Goal: Task Accomplishment & Management: Complete application form

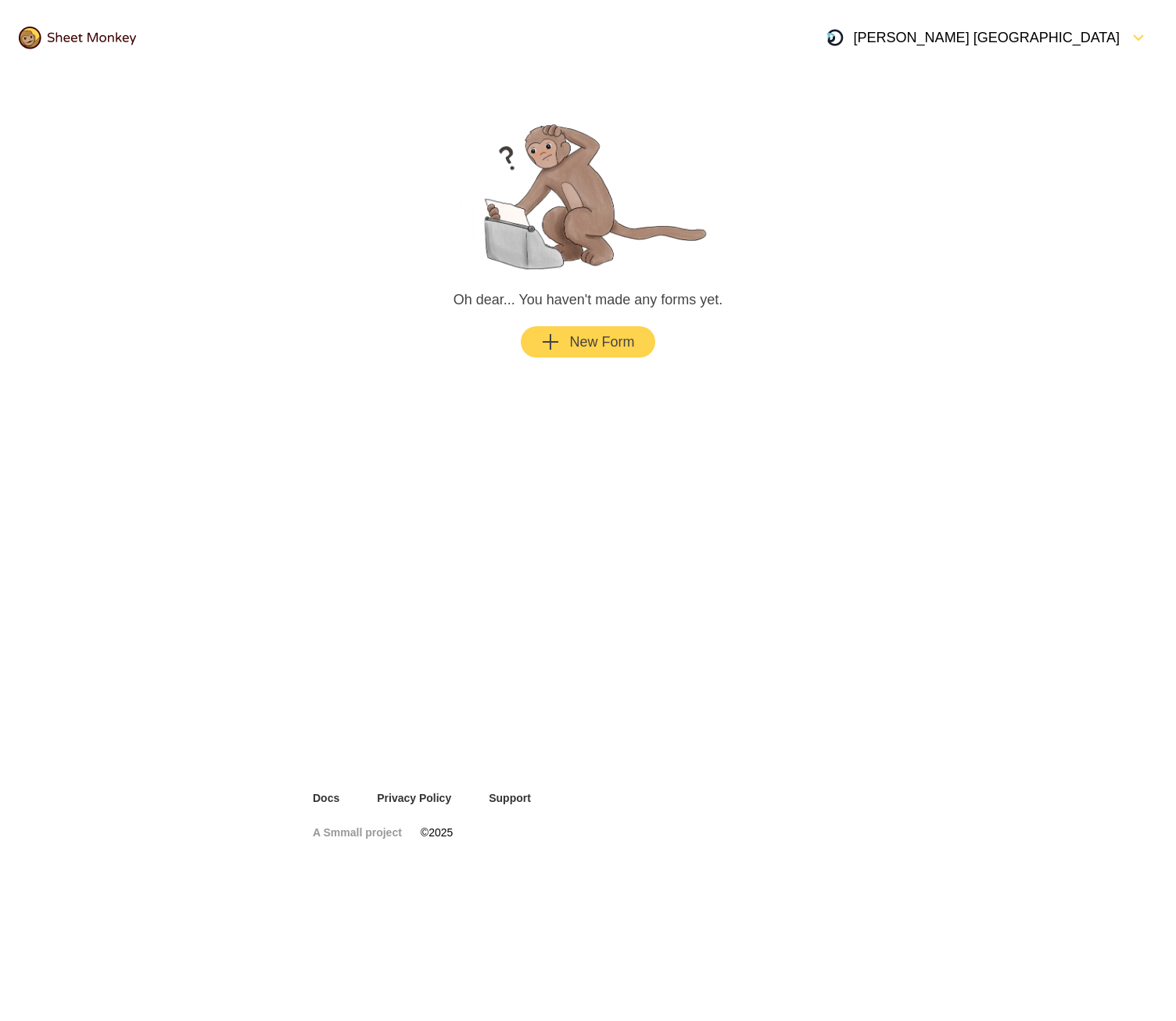
click at [597, 344] on div "New Form" at bounding box center [588, 342] width 93 height 19
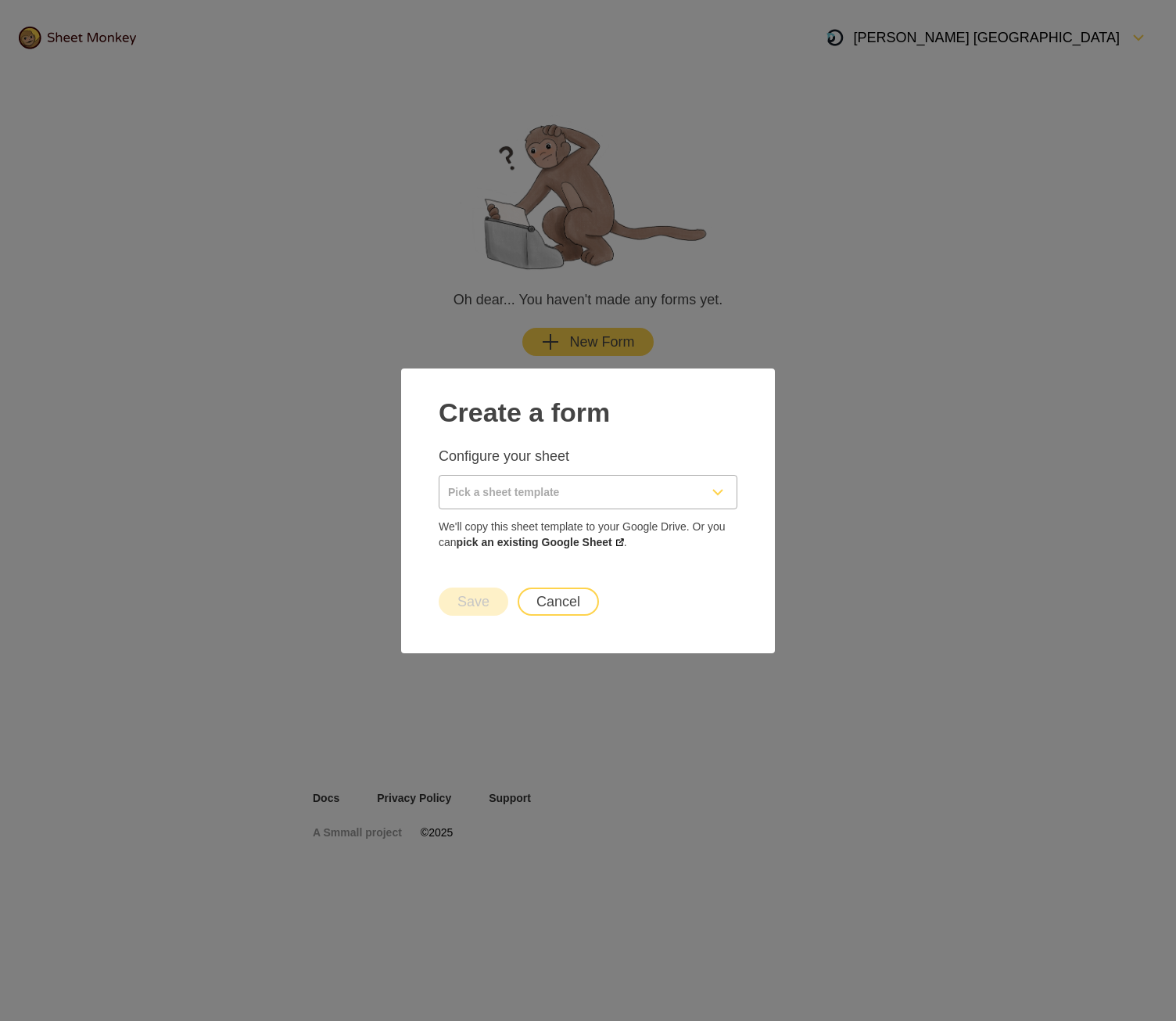
click at [556, 482] on input "Pick a sheet template" at bounding box center [569, 492] width 260 height 33
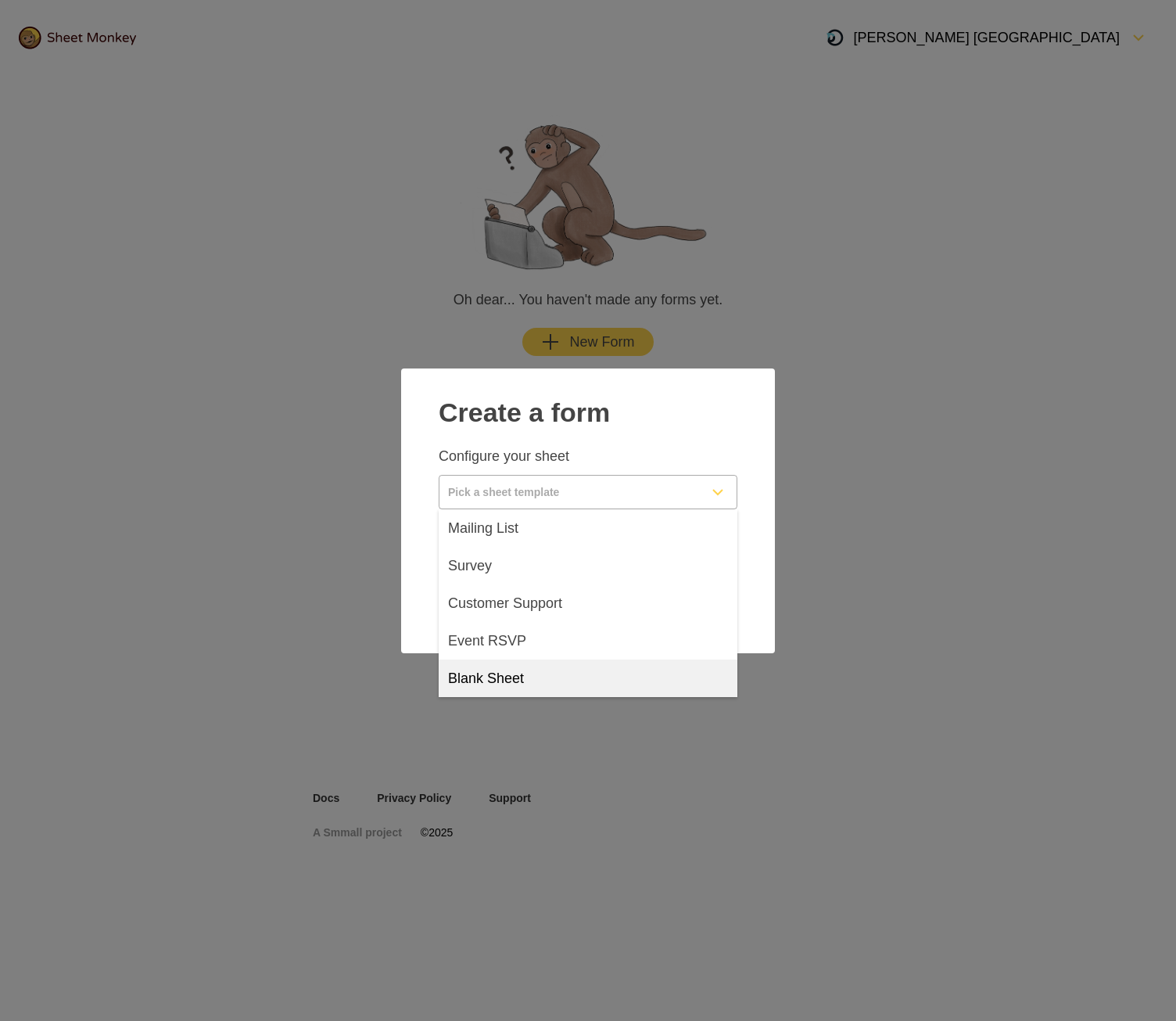
click at [507, 682] on span "Blank Sheet" at bounding box center [485, 678] width 76 height 19
type input "Blank Sheet"
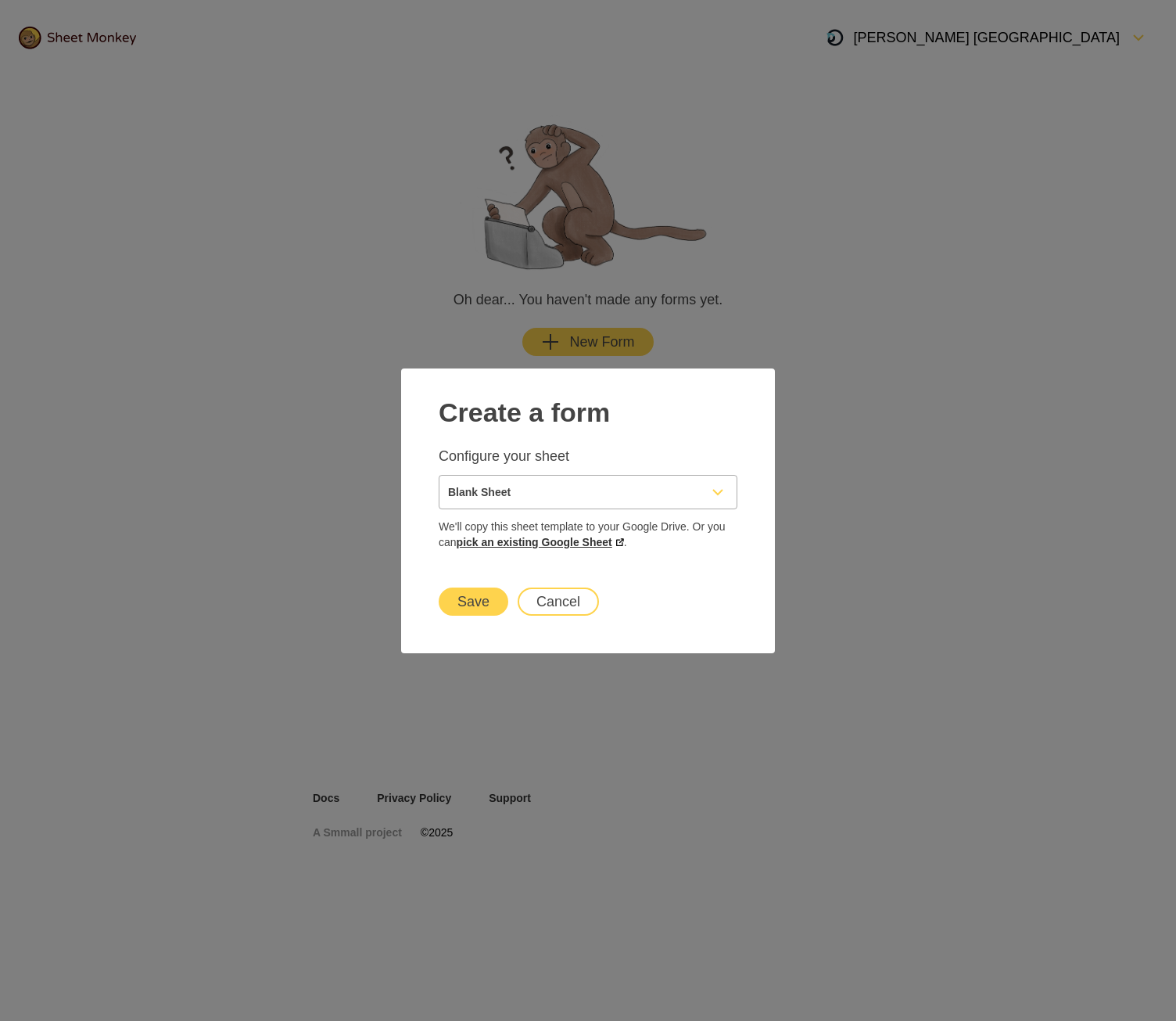
click at [498, 541] on link "pick an existing Google Sheet" at bounding box center [540, 541] width 167 height 12
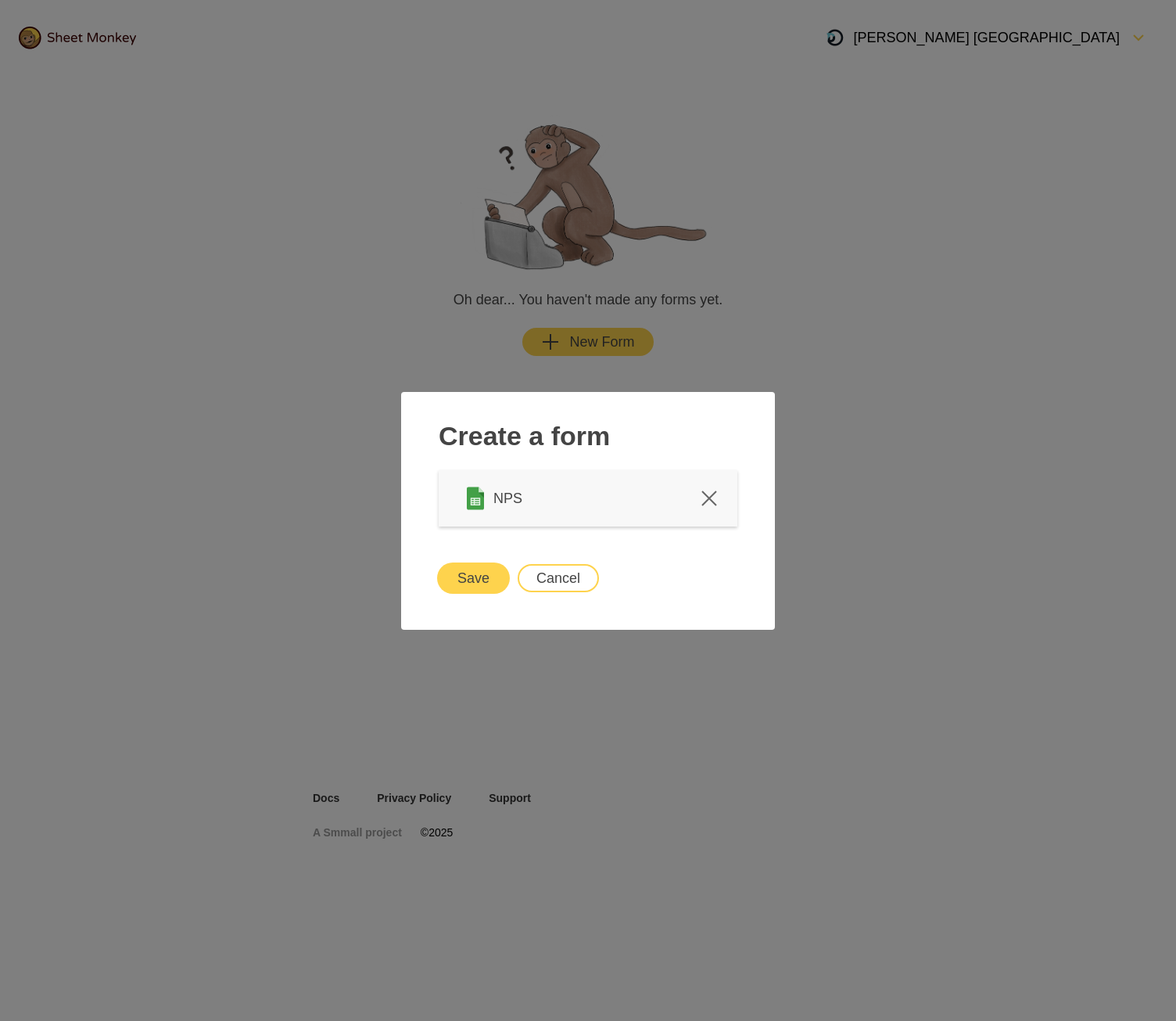
click at [459, 585] on button "Save" at bounding box center [473, 578] width 69 height 28
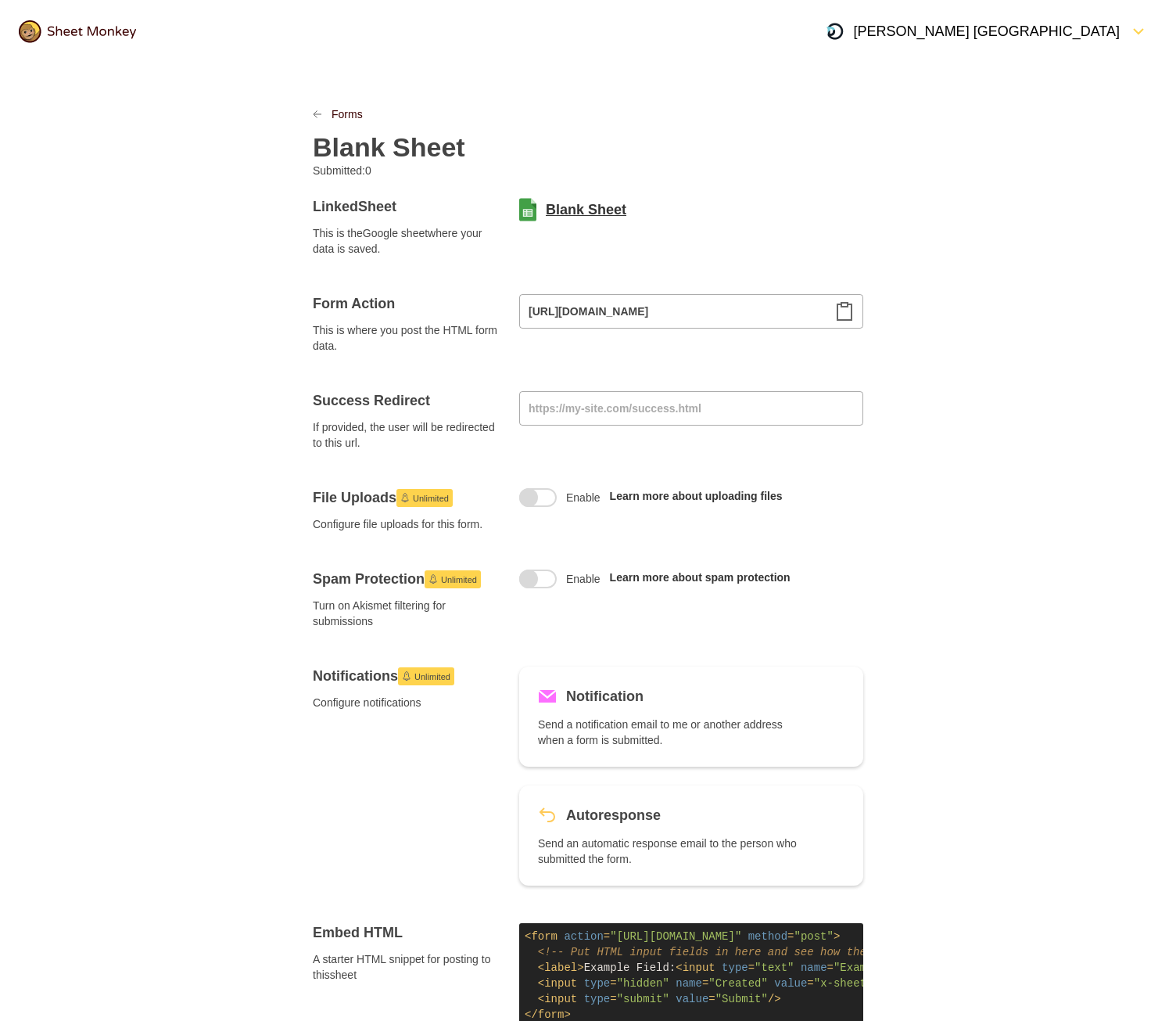
scroll to position [5, 0]
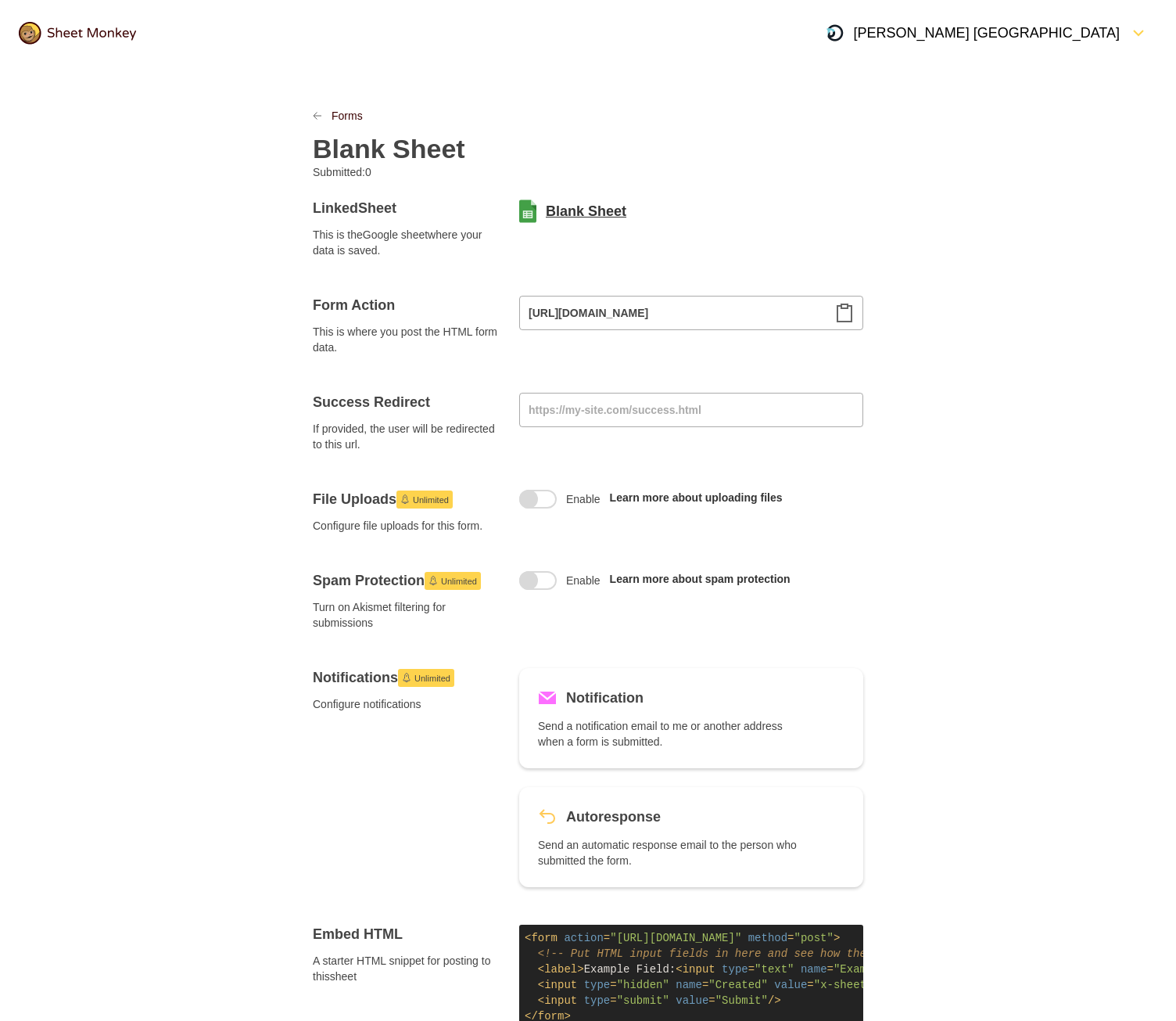
click at [578, 207] on link "Blank Sheet" at bounding box center [586, 211] width 80 height 19
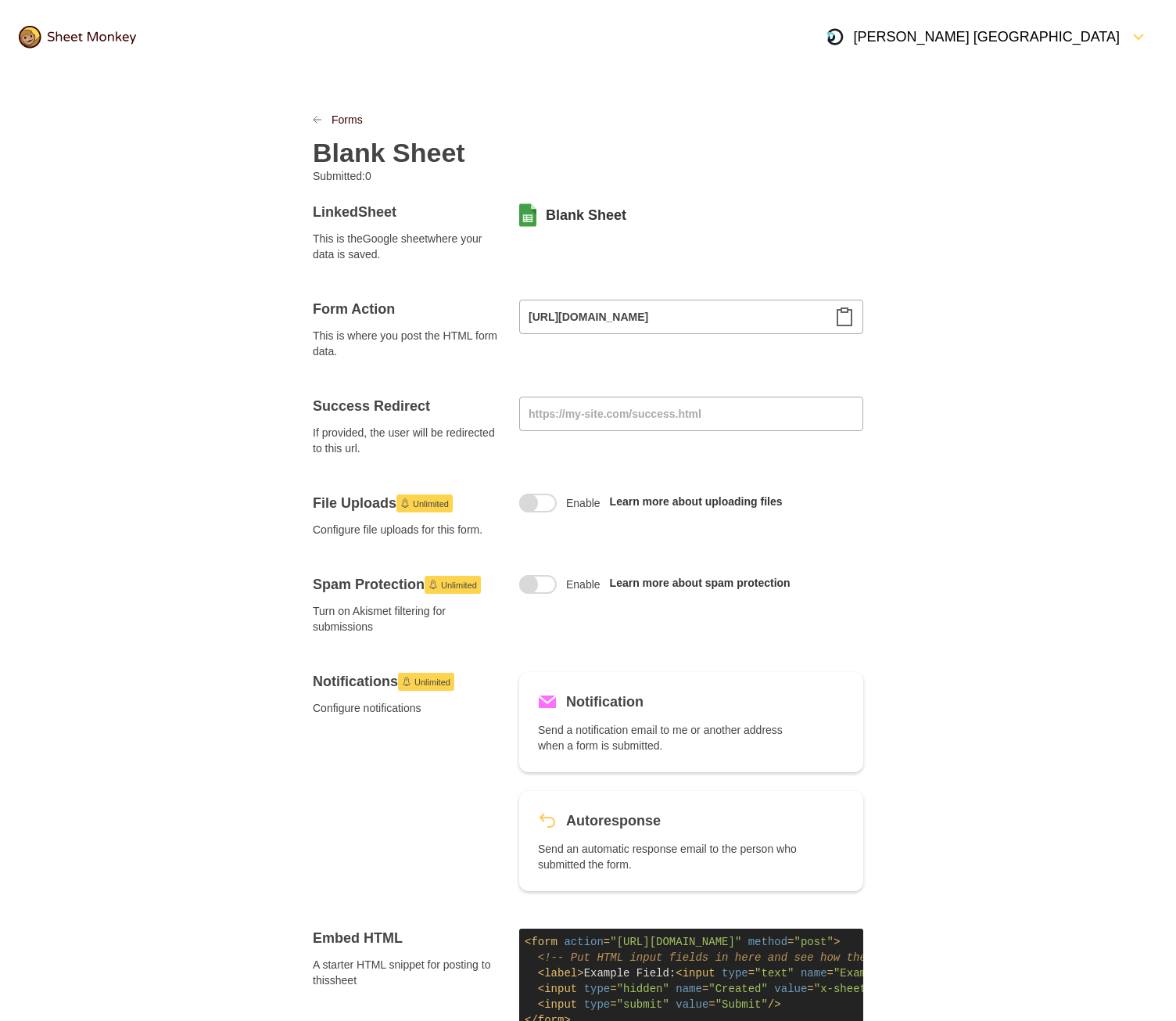
scroll to position [0, 0]
click at [349, 134] on div "Blank Sheet" at bounding box center [588, 148] width 551 height 40
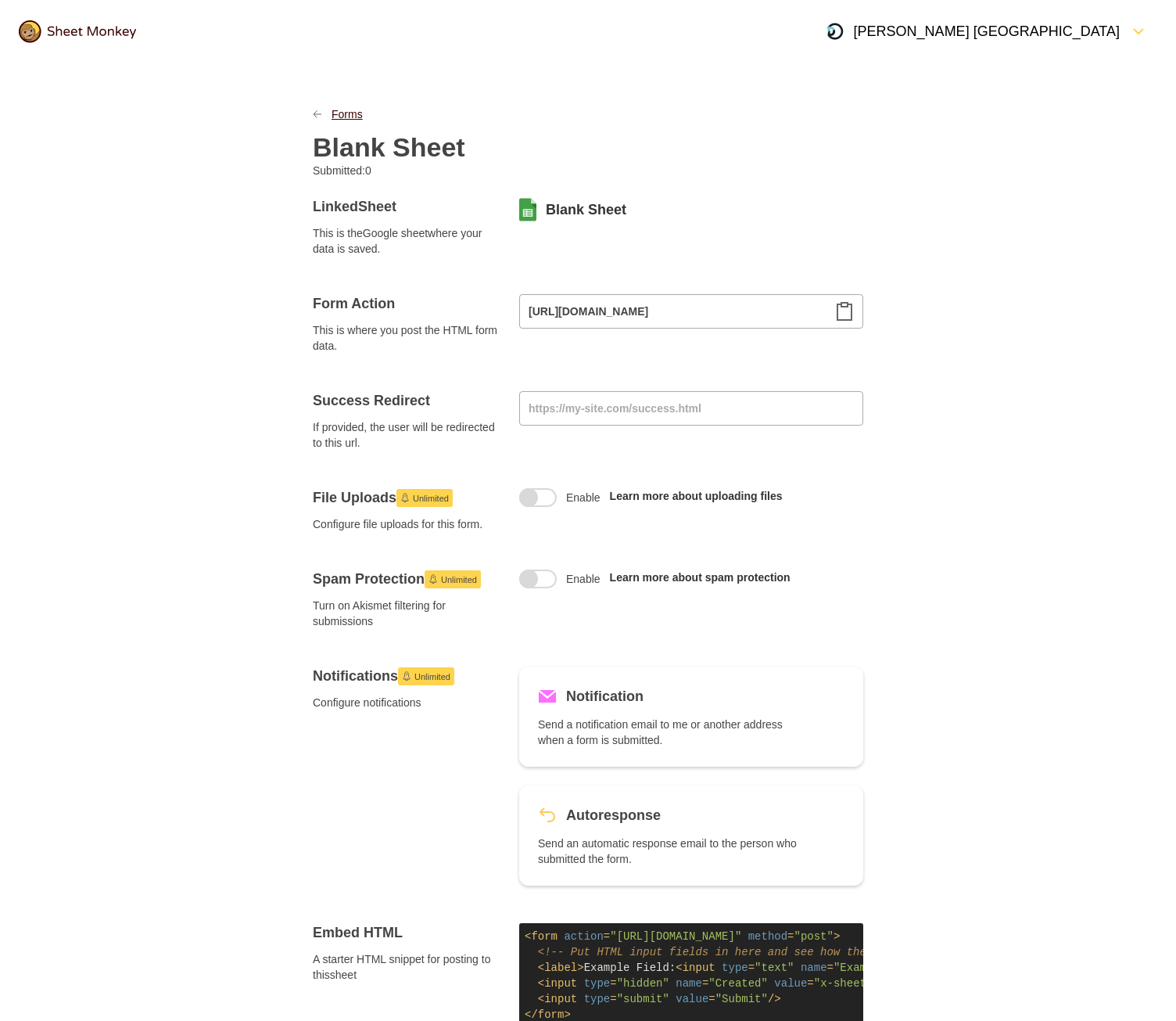
click at [351, 109] on link "Forms" at bounding box center [347, 114] width 31 height 16
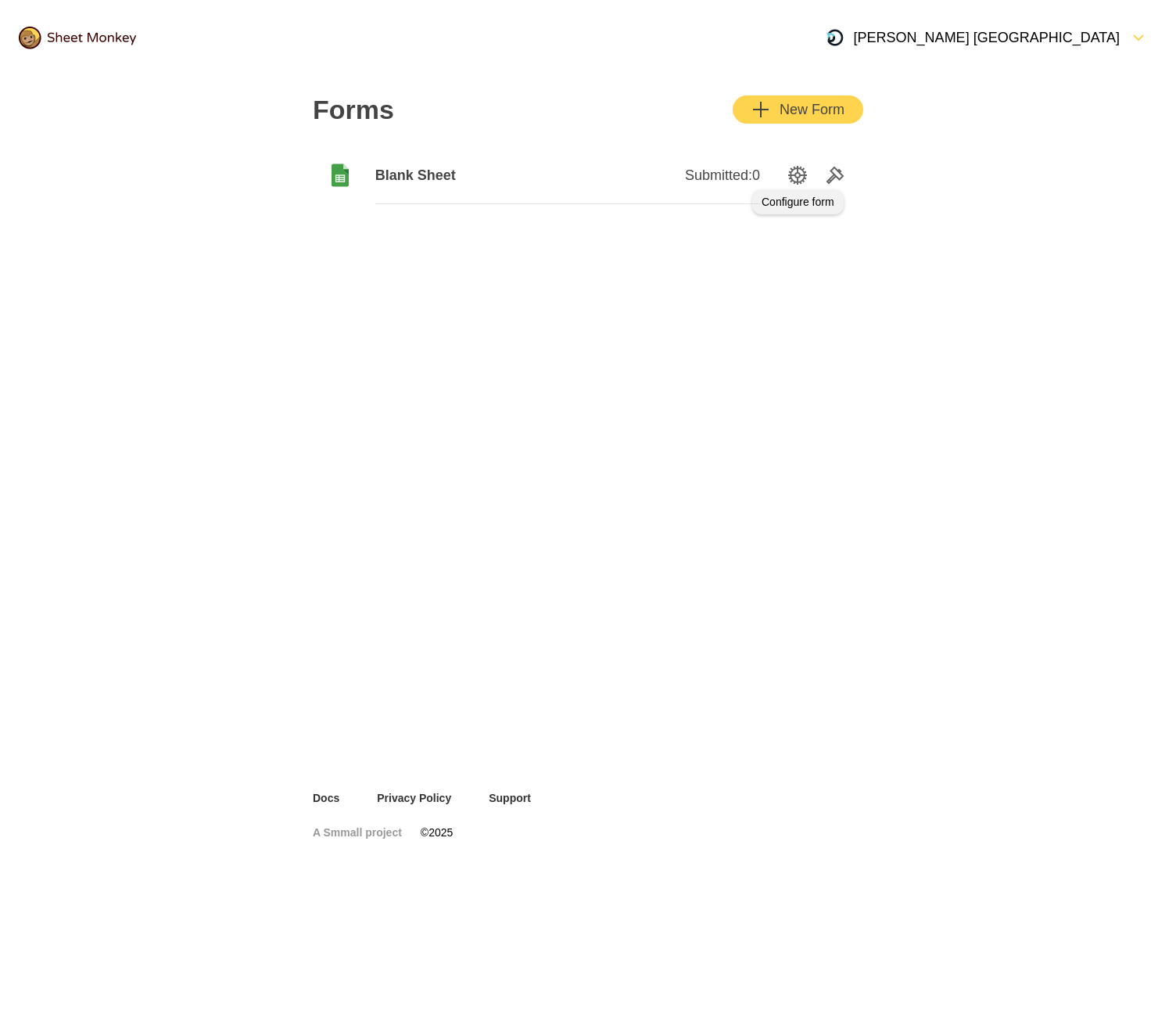
click at [796, 176] on icon "SettingsOption" at bounding box center [797, 175] width 19 height 19
